Goal: Book appointment/travel/reservation

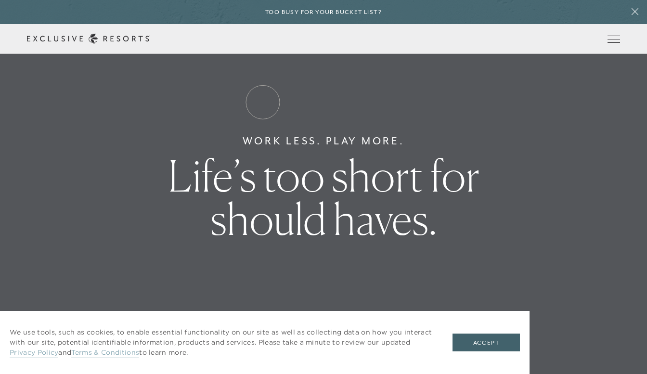
click at [0, 0] on link "Residence Collection" at bounding box center [0, 0] width 0 height 0
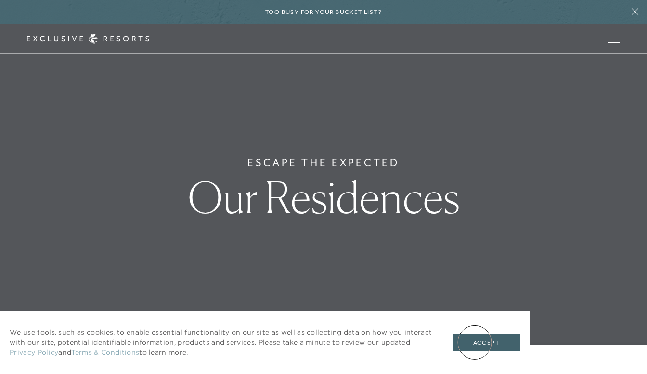
click at [473, 343] on button "Accept" at bounding box center [485, 343] width 67 height 18
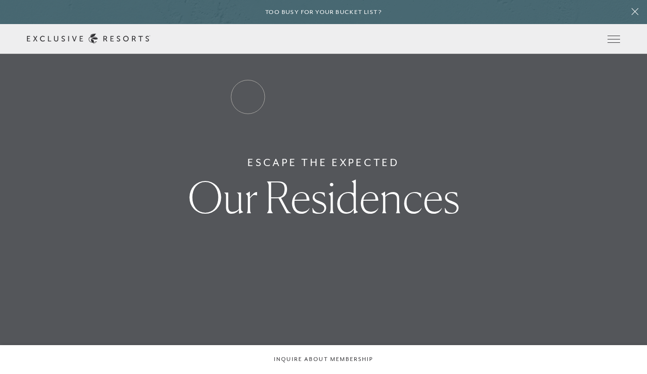
click at [0, 0] on link "Residence Collection" at bounding box center [0, 0] width 0 height 0
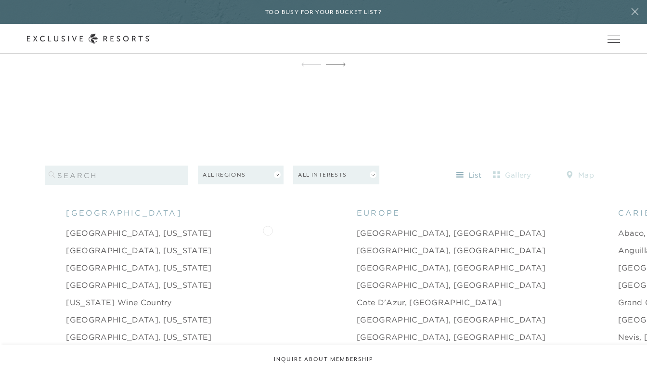
scroll to position [862, 0]
click at [337, 164] on button "All Interests" at bounding box center [336, 173] width 86 height 19
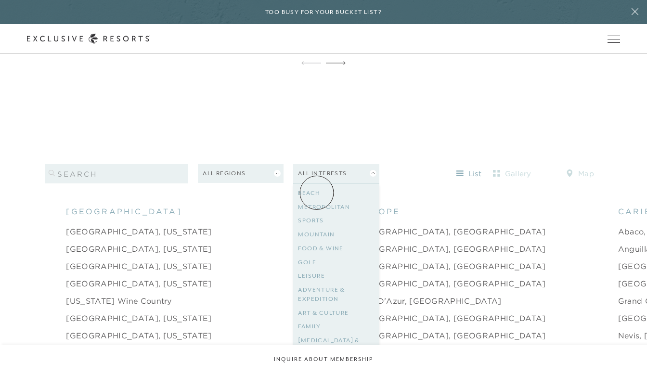
scroll to position [0, 0]
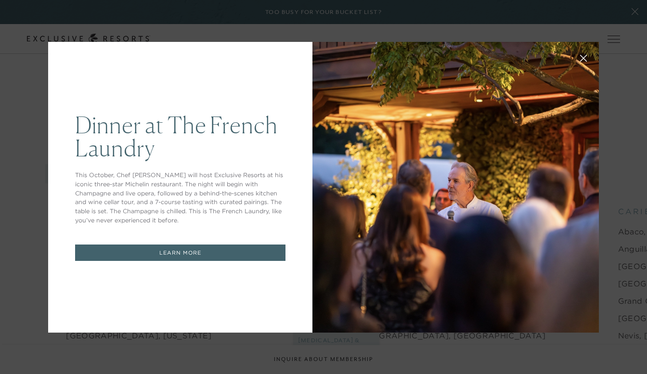
click at [580, 61] on icon at bounding box center [583, 58] width 6 height 6
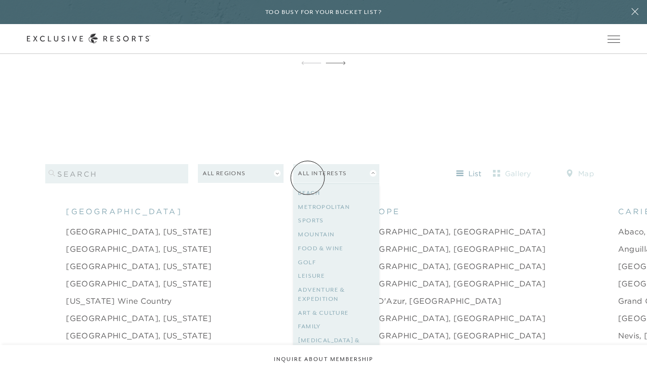
click at [308, 186] on link "Beach" at bounding box center [336, 193] width 76 height 14
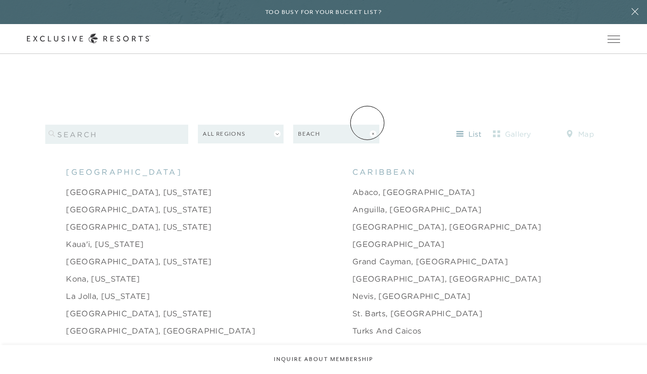
scroll to position [896, 0]
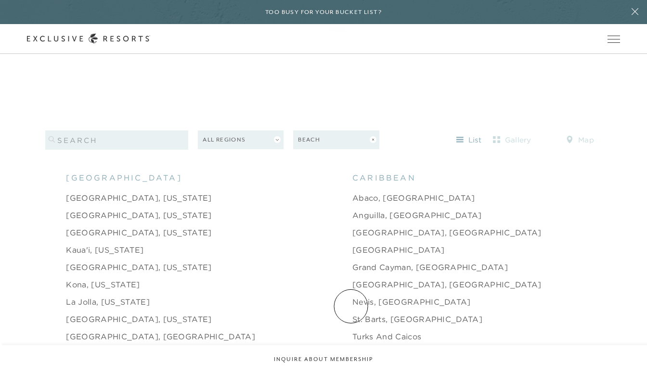
click at [352, 313] on link "St. Barts, [GEOGRAPHIC_DATA]" at bounding box center [417, 319] width 130 height 12
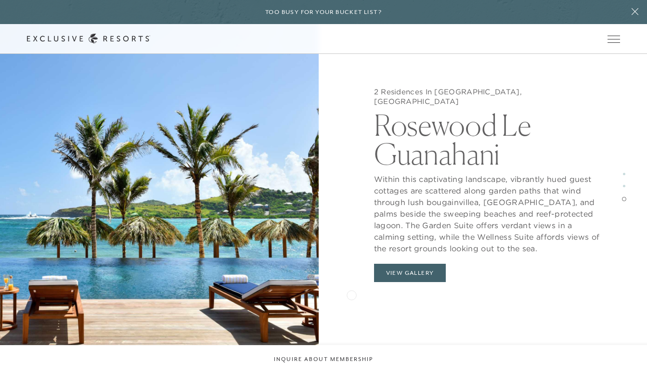
scroll to position [2008, 0]
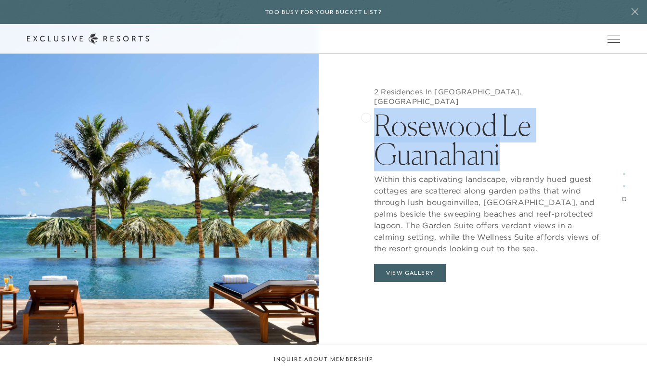
drag, startPoint x: 535, startPoint y: 152, endPoint x: 365, endPoint y: 116, distance: 173.1
click at [365, 116] on div "2 Residences In [GEOGRAPHIC_DATA][PERSON_NAME], [GEOGRAPHIC_DATA] [GEOGRAPHIC_D…" at bounding box center [487, 187] width 319 height 374
copy h2 "Rosewood Le Guanahani"
